Goal: Understand process/instructions: Learn how to perform a task or action

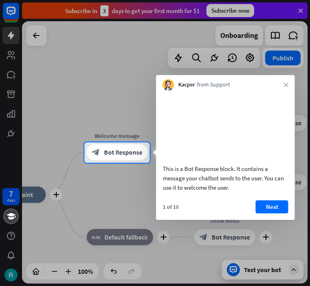
click at [275, 214] on button "Next" at bounding box center [272, 207] width 33 height 13
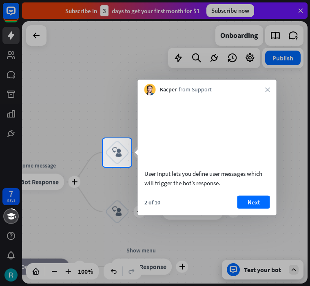
click at [257, 209] on button "Next" at bounding box center [254, 202] width 33 height 13
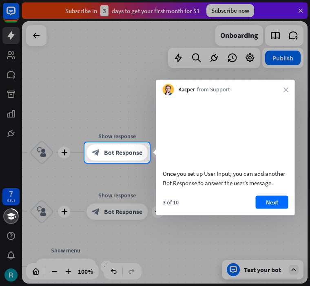
click at [274, 209] on button "Next" at bounding box center [272, 202] width 33 height 13
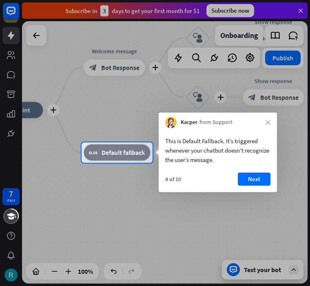
click at [258, 184] on button "Next" at bounding box center [254, 179] width 33 height 13
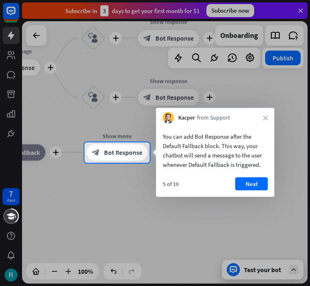
click at [254, 181] on button "Next" at bounding box center [252, 184] width 33 height 13
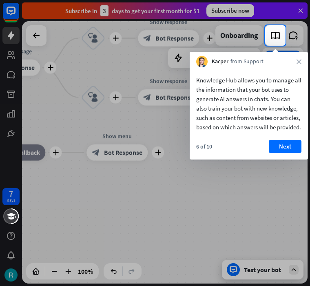
click at [281, 153] on button "Next" at bounding box center [285, 146] width 33 height 13
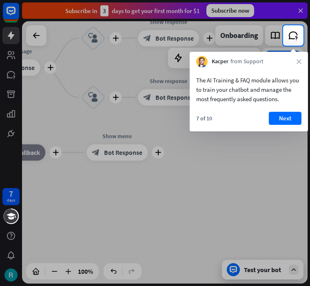
click at [291, 121] on button "Next" at bounding box center [285, 118] width 33 height 13
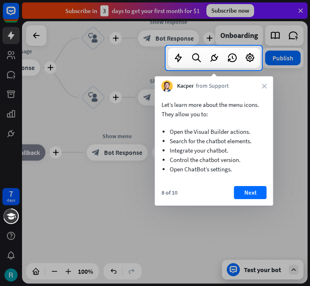
click at [261, 192] on button "Next" at bounding box center [250, 192] width 33 height 13
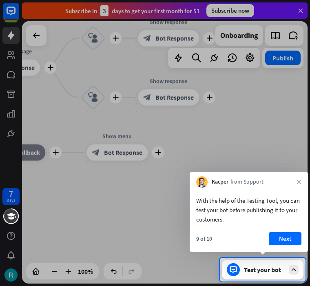
click at [290, 235] on button "Next" at bounding box center [285, 238] width 33 height 13
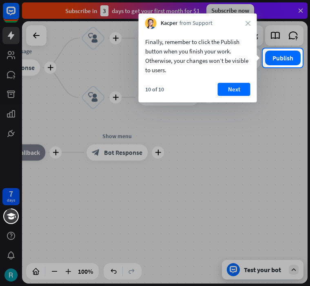
click at [250, 83] on button "Next" at bounding box center [234, 89] width 33 height 13
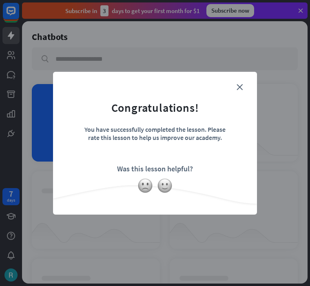
click at [147, 184] on img at bounding box center [146, 186] width 16 height 16
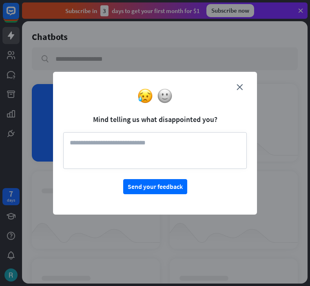
click at [165, 186] on button "Send your feedback" at bounding box center [155, 186] width 64 height 15
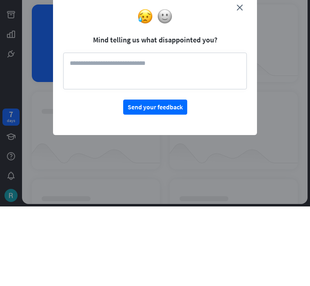
click at [167, 88] on img at bounding box center [165, 96] width 16 height 16
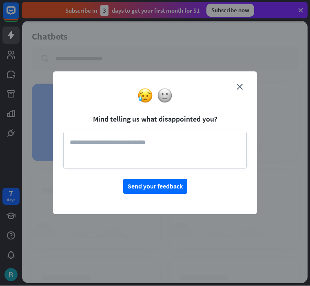
click at [150, 94] on img at bounding box center [146, 96] width 16 height 16
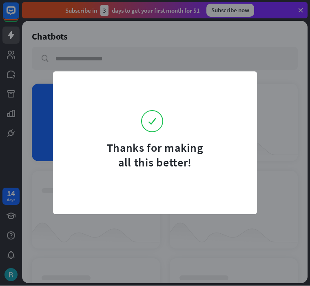
click at [249, 79] on div "Thanks for making all this better!" at bounding box center [155, 143] width 204 height 143
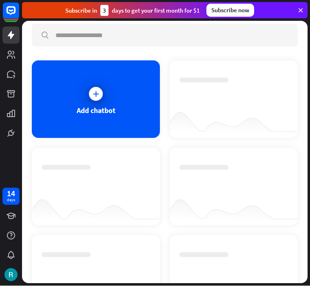
scroll to position [25, 0]
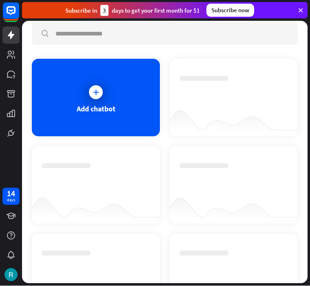
click at [104, 100] on div "Add chatbot" at bounding box center [96, 98] width 128 height 78
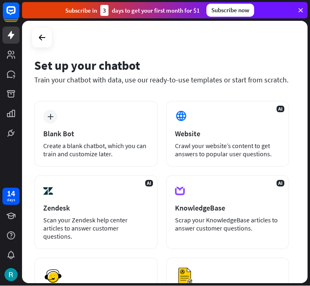
click at [40, 43] on div at bounding box center [42, 38] width 16 height 16
